Goal: Transaction & Acquisition: Purchase product/service

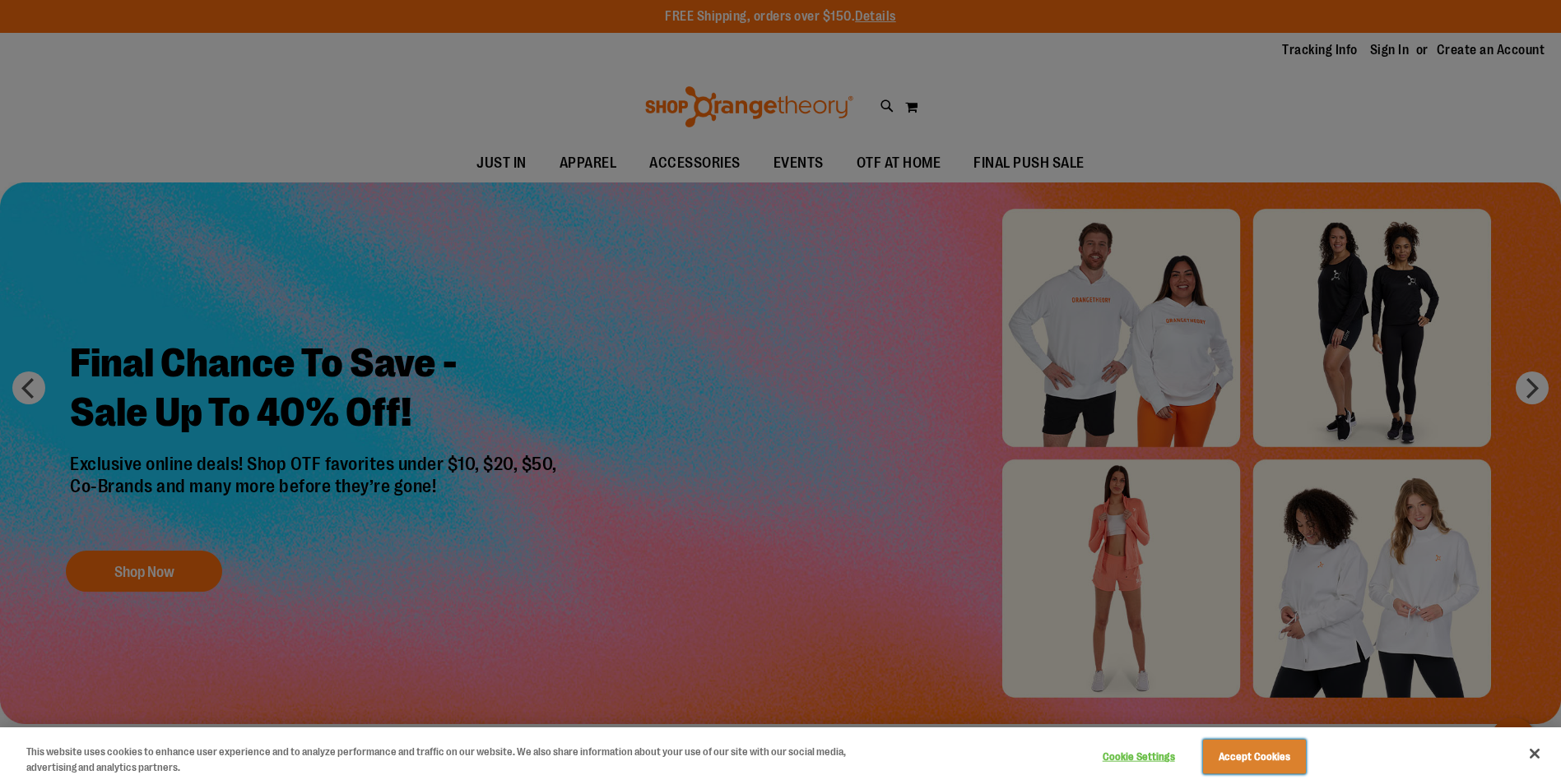
click at [1244, 744] on button "Accept Cookies" at bounding box center [1254, 756] width 103 height 35
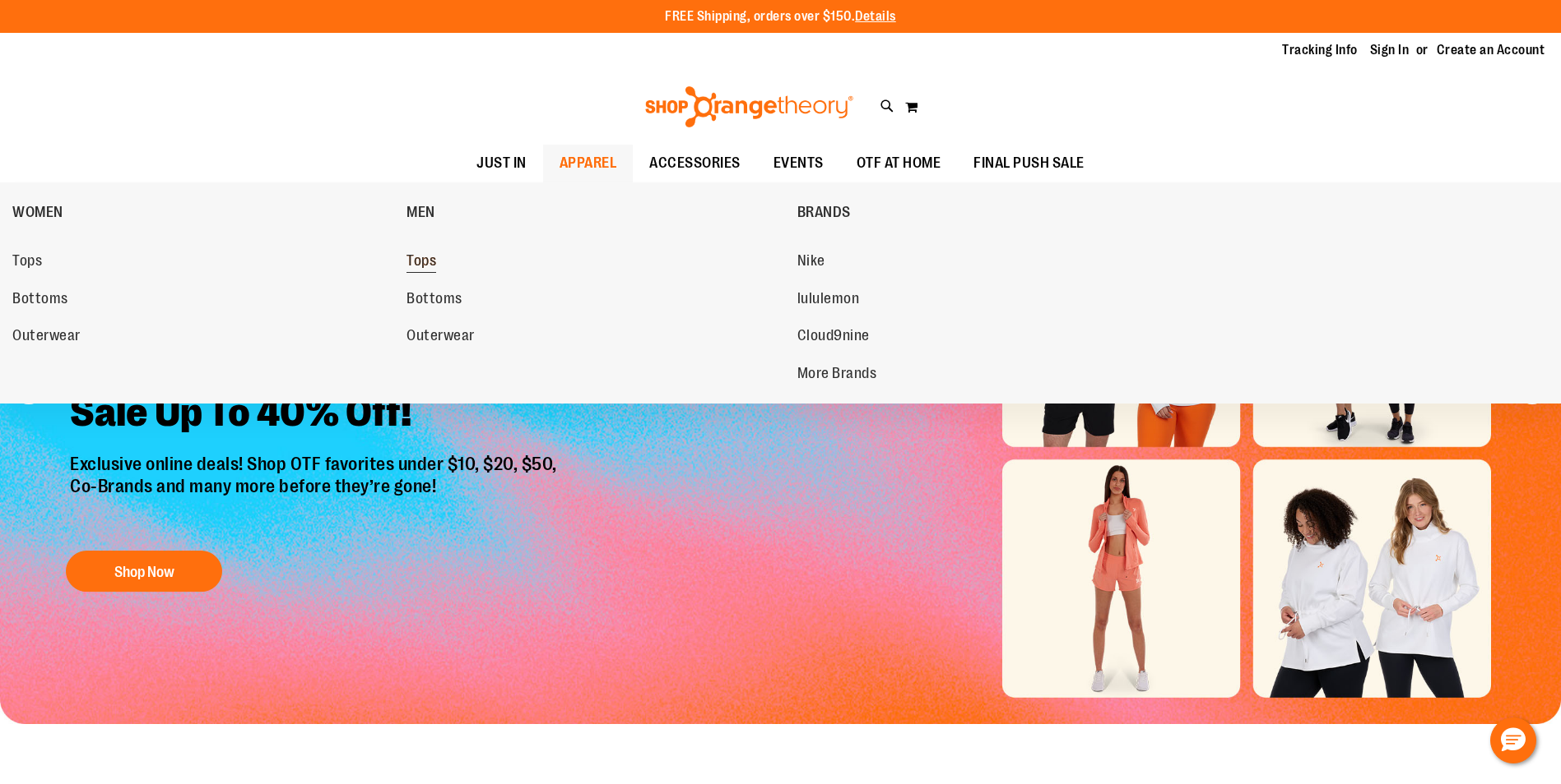
click at [453, 261] on link "Tops" at bounding box center [593, 261] width 373 height 30
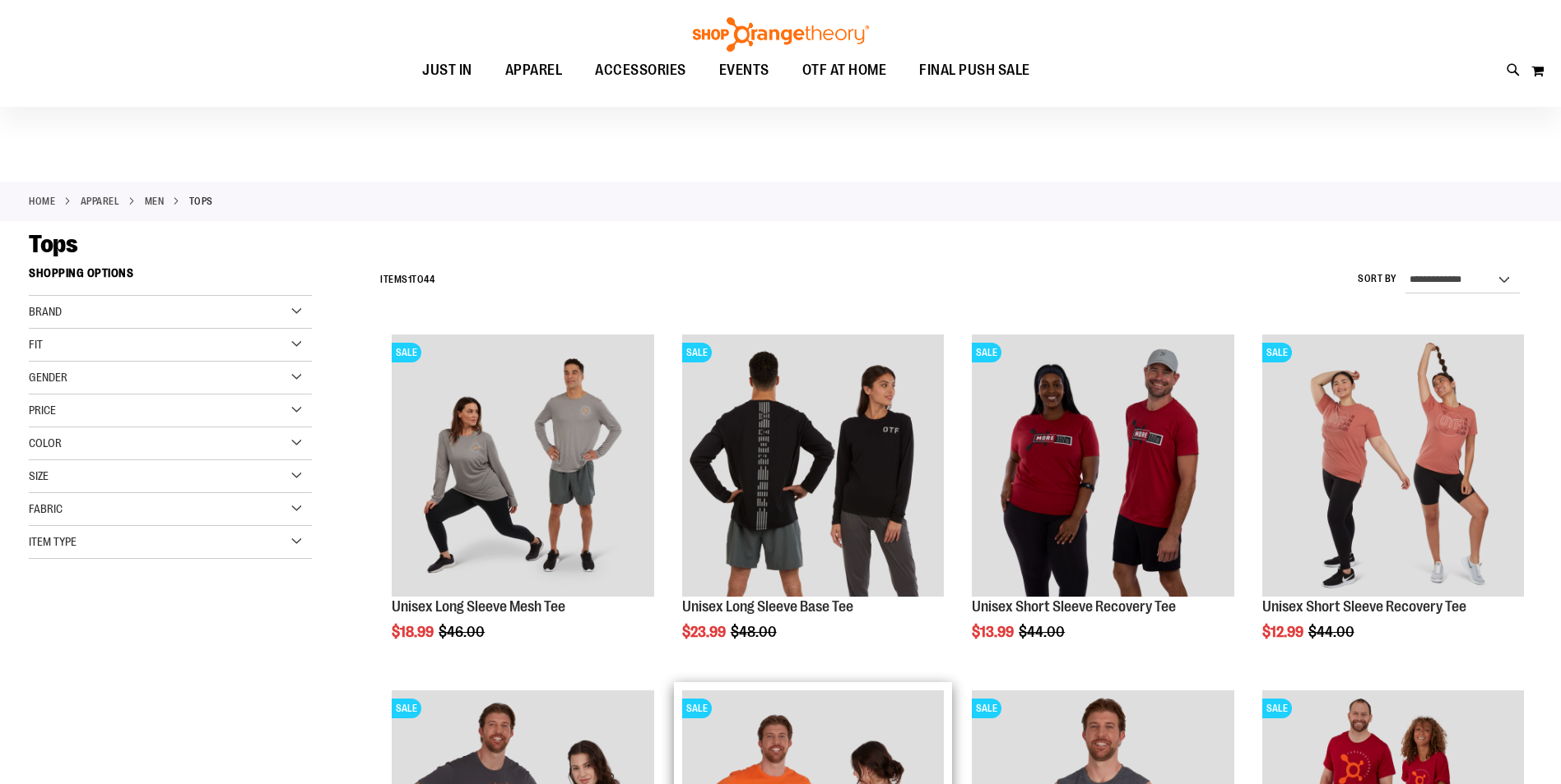
scroll to position [82, 0]
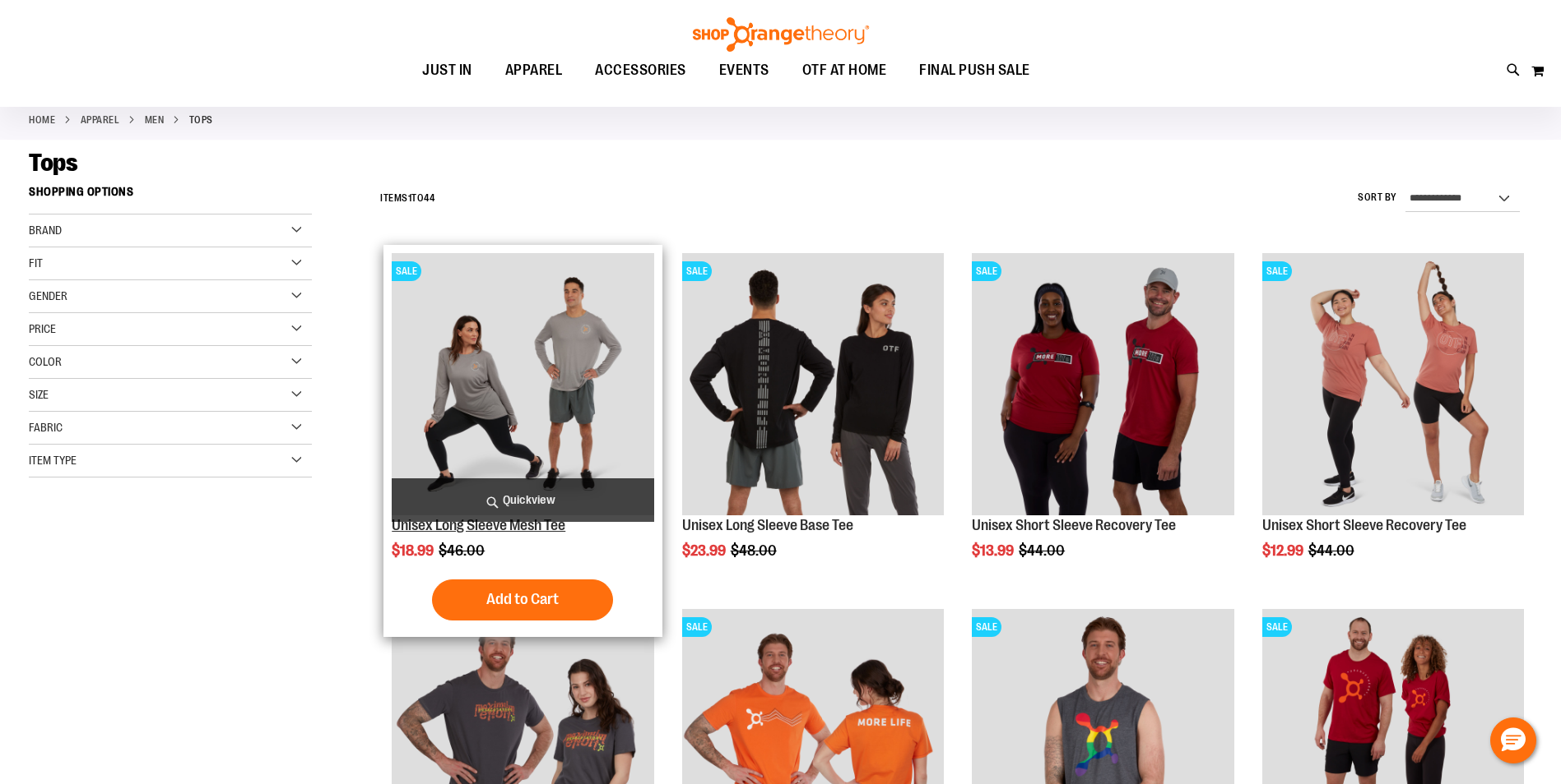
drag, startPoint x: 575, startPoint y: 532, endPoint x: 394, endPoint y: 532, distance: 181.0
click at [394, 532] on h2 "Unisex Long Sleeve Mesh Tee" at bounding box center [522, 526] width 261 height 17
drag, startPoint x: 394, startPoint y: 532, endPoint x: 506, endPoint y: 531, distance: 112.0
copy link "Unisex Long Sleeve Mesh Tee"
